Goal: Transaction & Acquisition: Book appointment/travel/reservation

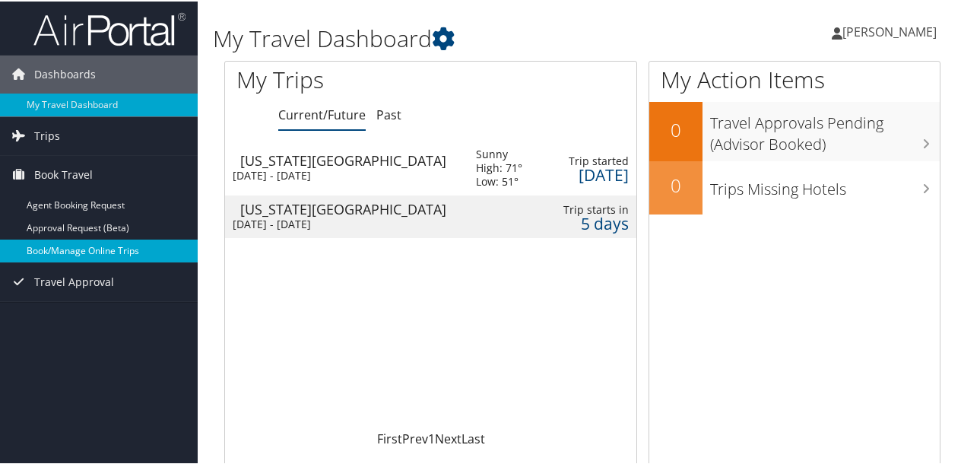
click at [62, 245] on link "Book/Manage Online Trips" at bounding box center [99, 249] width 198 height 23
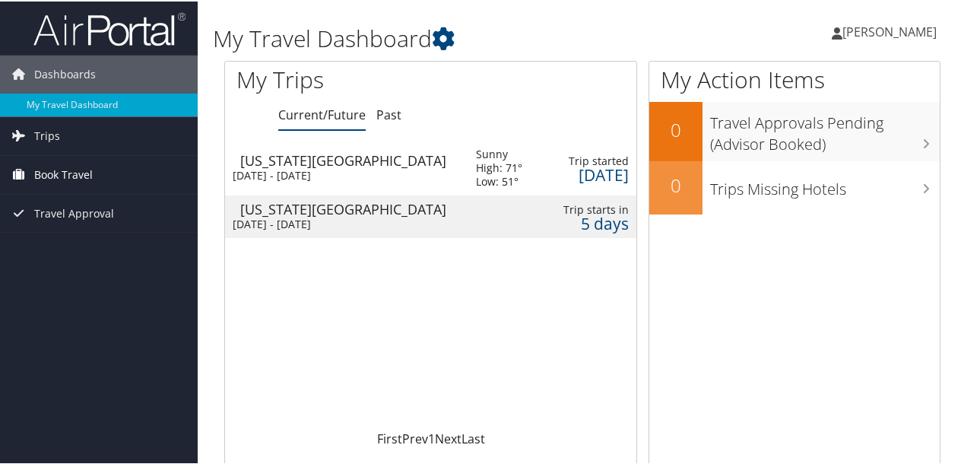
click at [59, 174] on span "Book Travel" at bounding box center [63, 173] width 59 height 38
